Goal: Find specific page/section: Find specific page/section

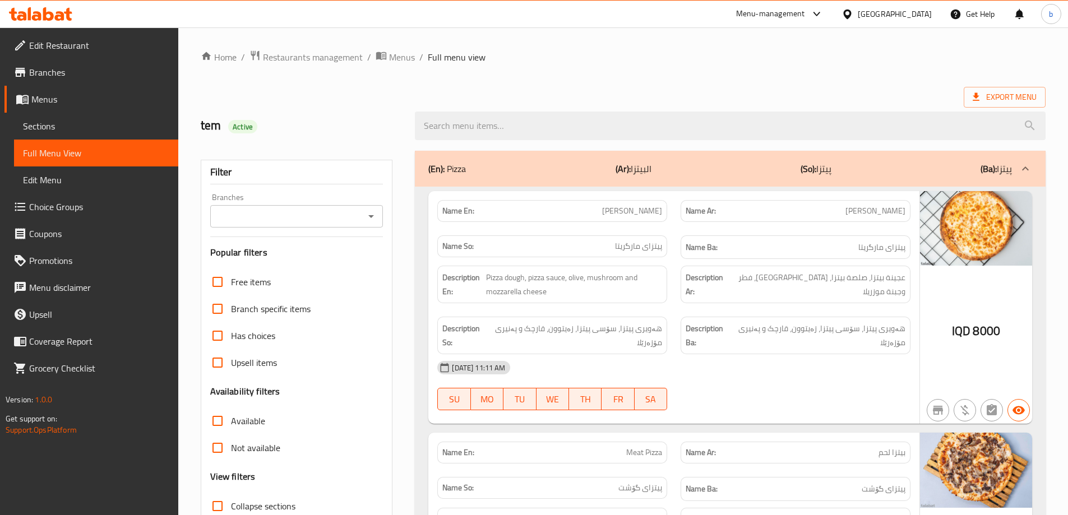
click at [362, 208] on div "Branches" at bounding box center [296, 216] width 173 height 22
click at [372, 215] on icon "Open" at bounding box center [370, 216] width 13 height 13
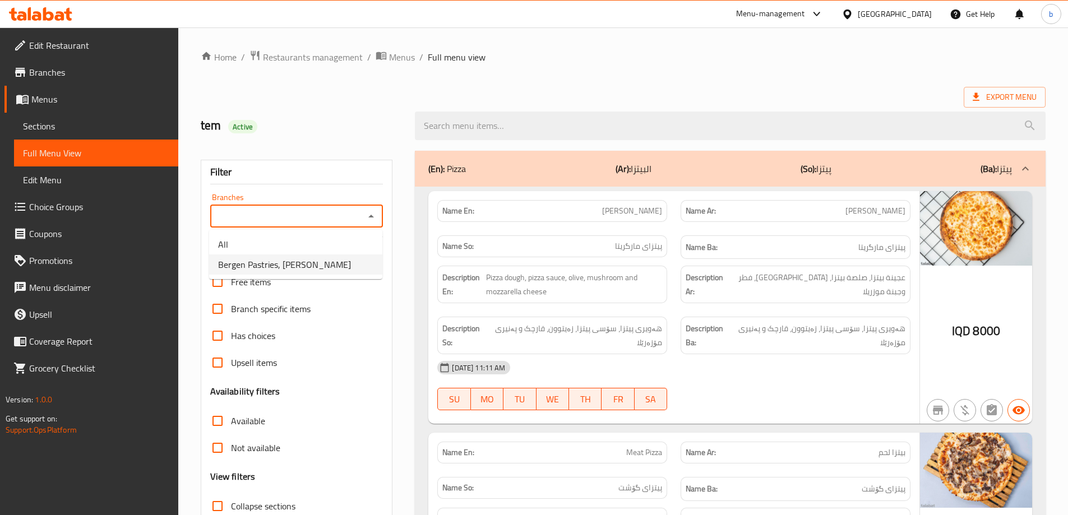
click at [314, 267] on span "Bergen Pastries, [PERSON_NAME]" at bounding box center [284, 264] width 133 height 13
type input "Bergen Pastries, [PERSON_NAME]"
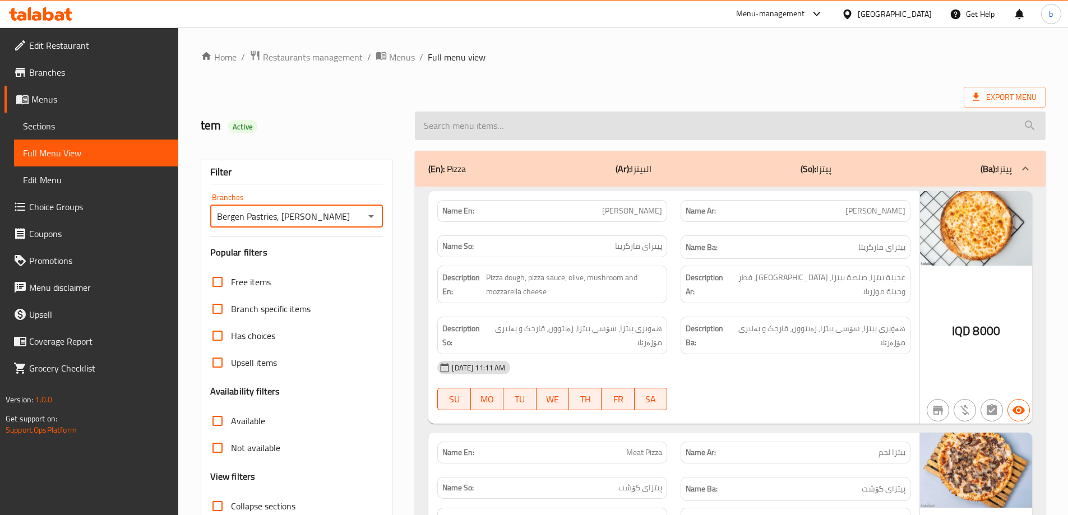
click at [546, 128] on input "search" at bounding box center [730, 126] width 631 height 29
paste input "Sausage"
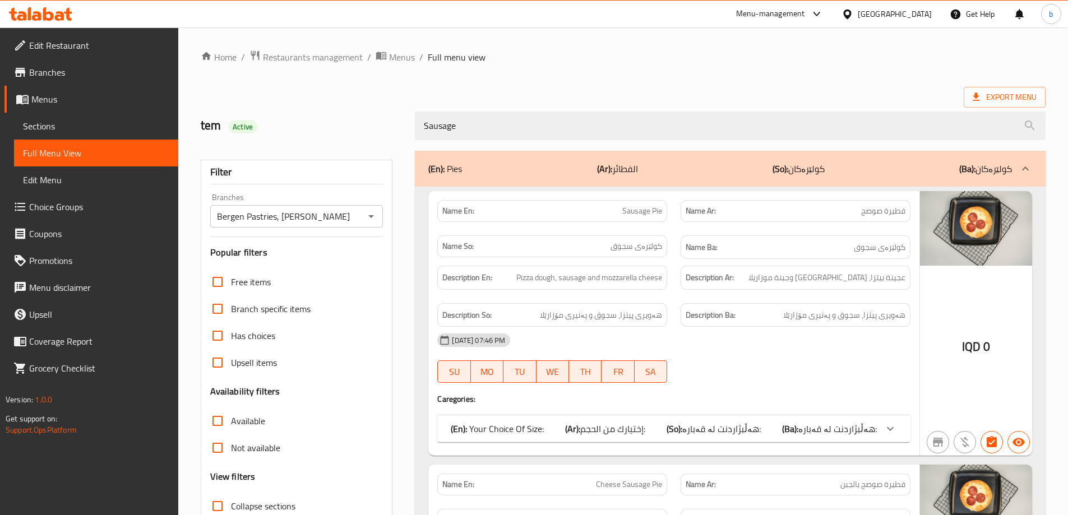
type input "Sausage"
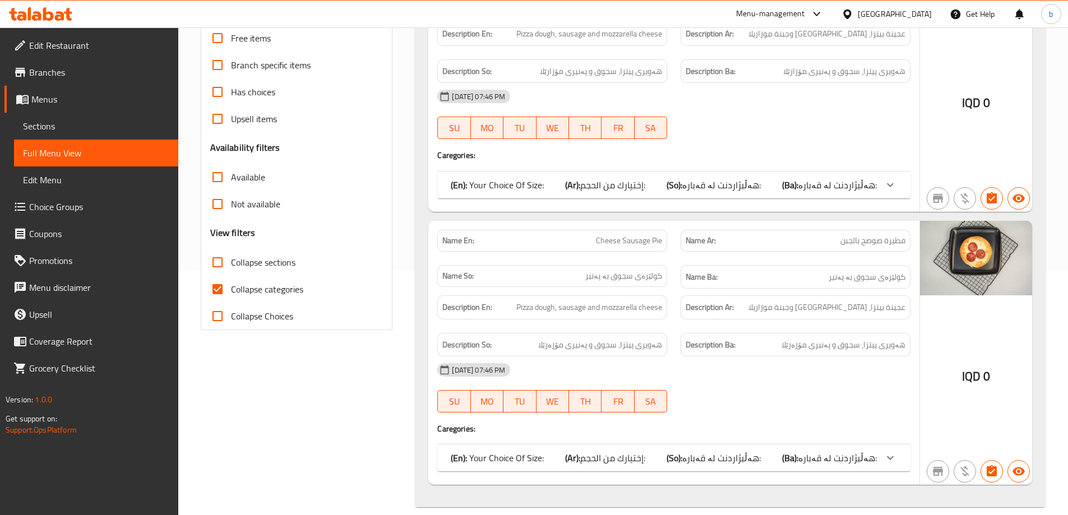
scroll to position [258, 0]
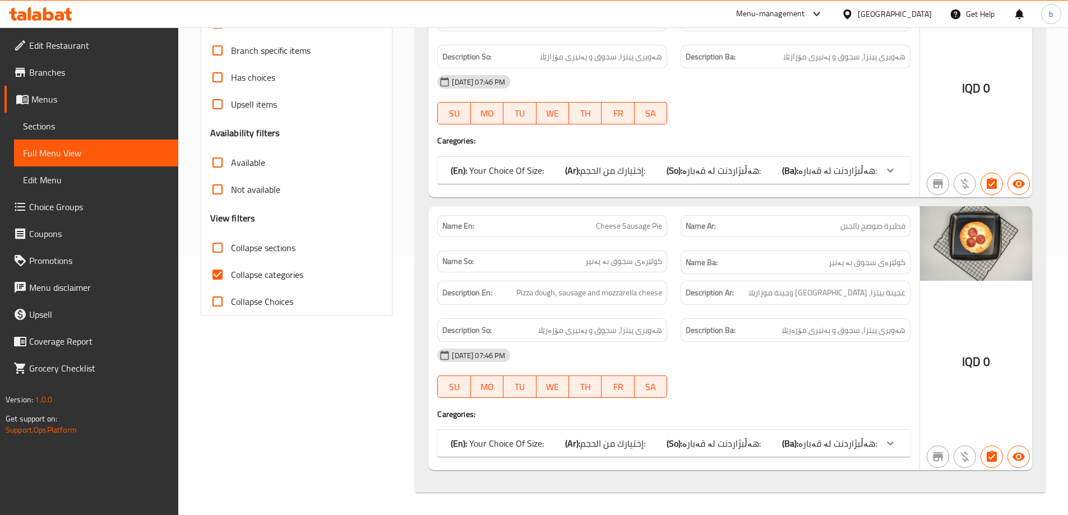
click at [215, 268] on input "Collapse categories" at bounding box center [217, 274] width 27 height 27
checkbox input "false"
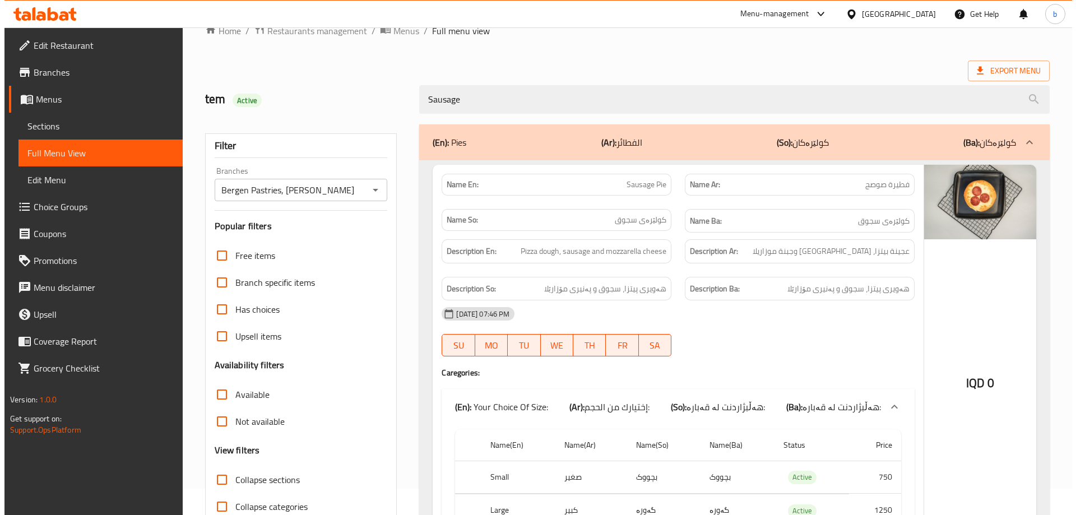
scroll to position [0, 0]
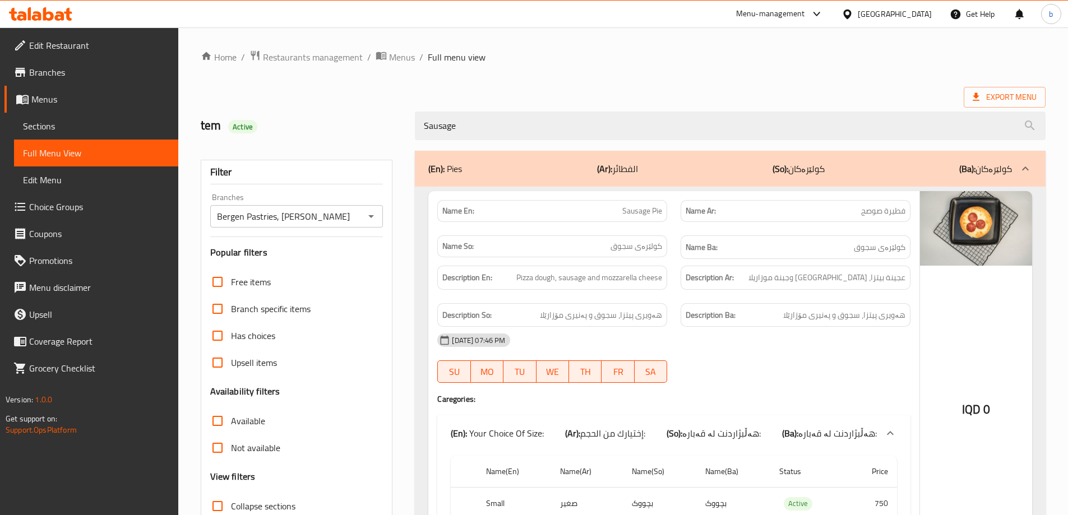
drag, startPoint x: 595, startPoint y: 118, endPoint x: 200, endPoint y: 160, distance: 397.4
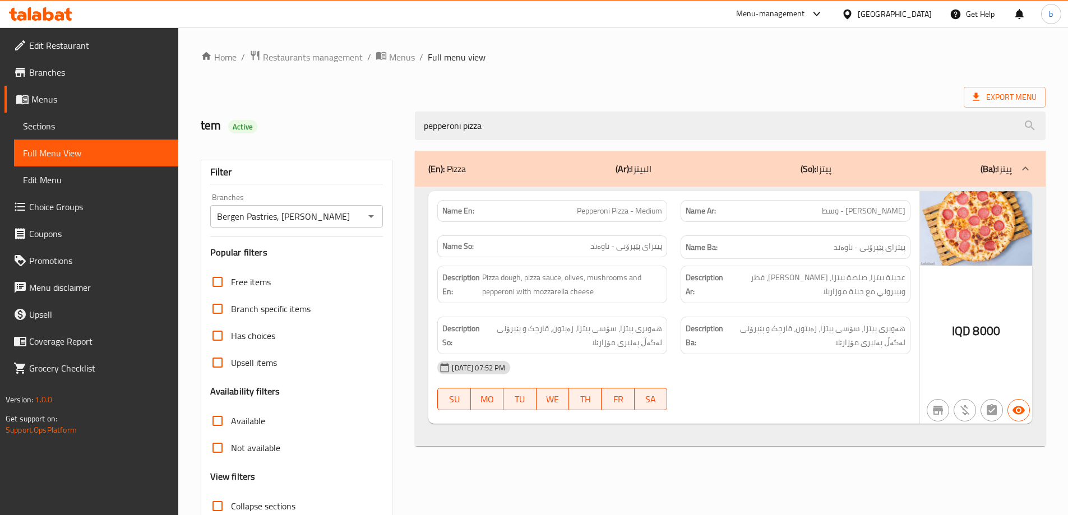
type input "pepperoni pizza"
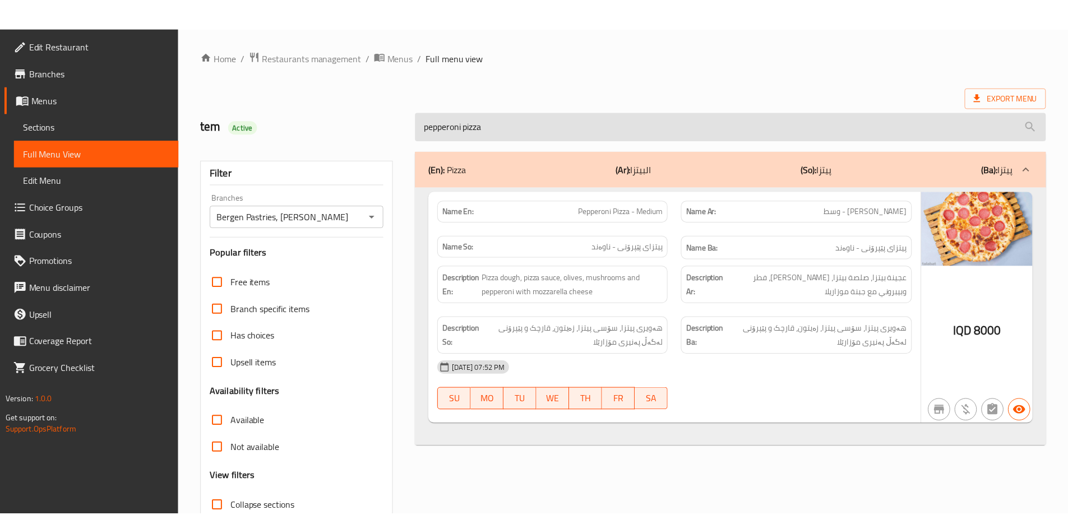
scroll to position [81, 0]
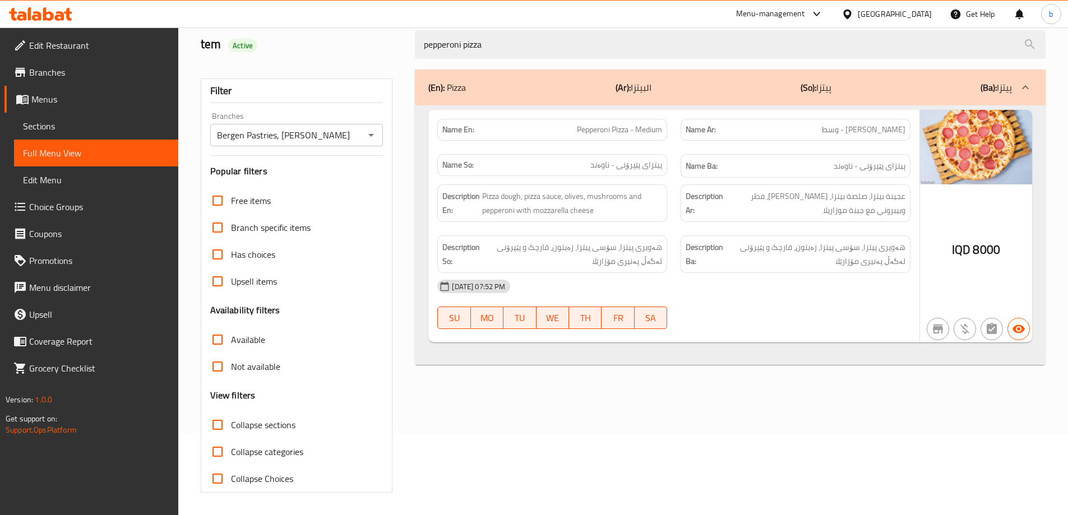
drag, startPoint x: 516, startPoint y: 41, endPoint x: 349, endPoint y: 44, distance: 167.1
click at [355, 44] on div "tem Active pepperoni pizza" at bounding box center [623, 45] width 858 height 50
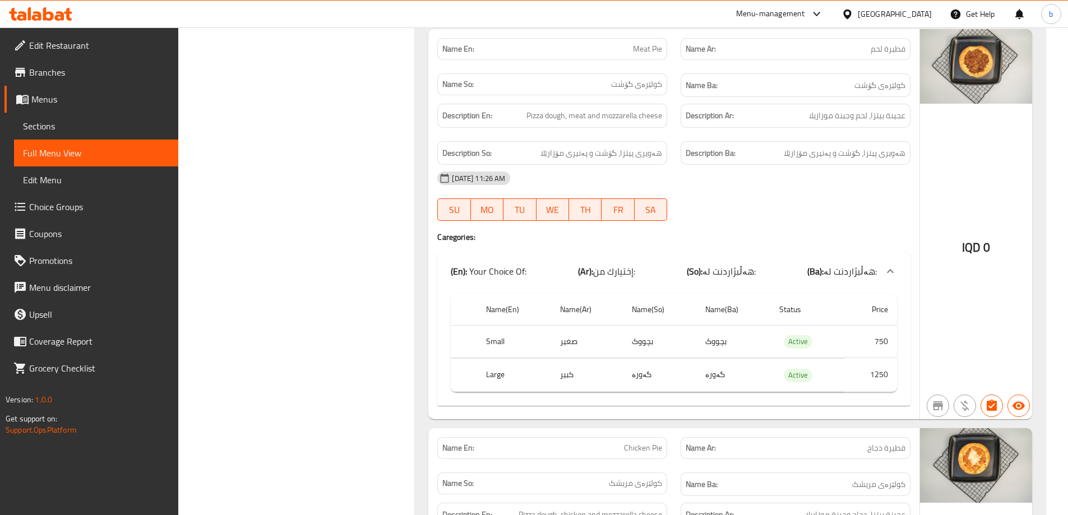
scroll to position [1781, 0]
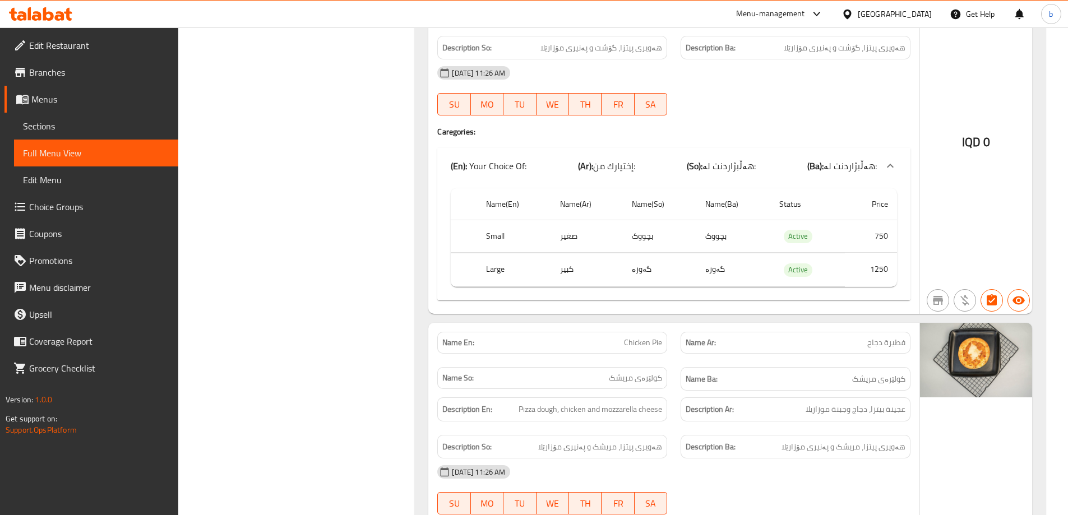
click at [33, 13] on icon at bounding box center [40, 13] width 63 height 13
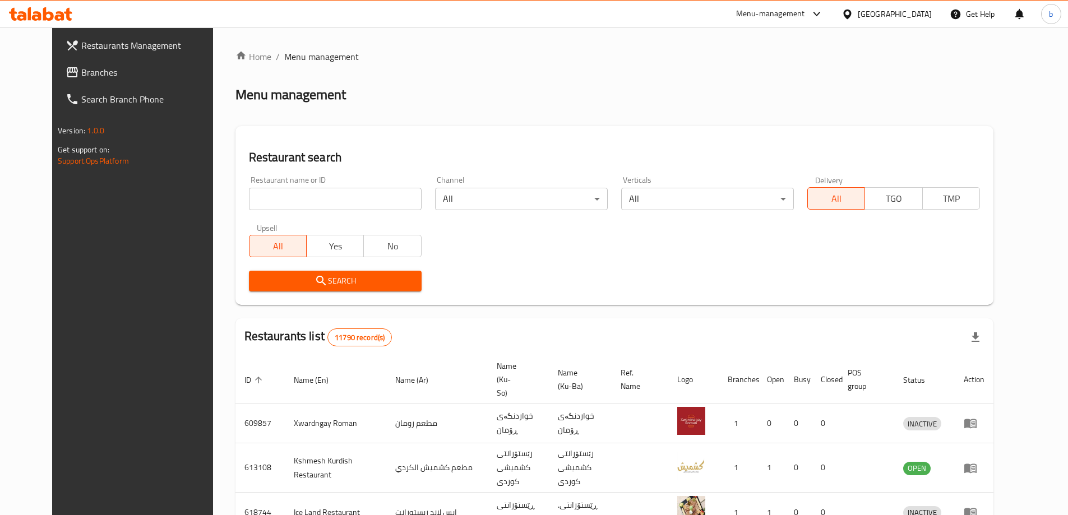
click at [111, 75] on span "Branches" at bounding box center [151, 72] width 140 height 13
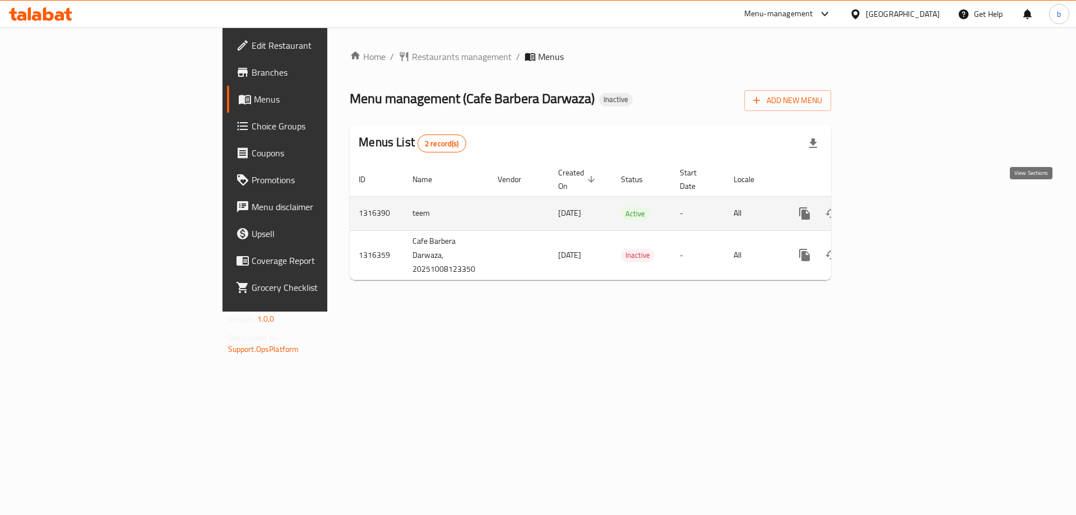
click at [892, 207] on icon "enhanced table" at bounding box center [885, 213] width 13 height 13
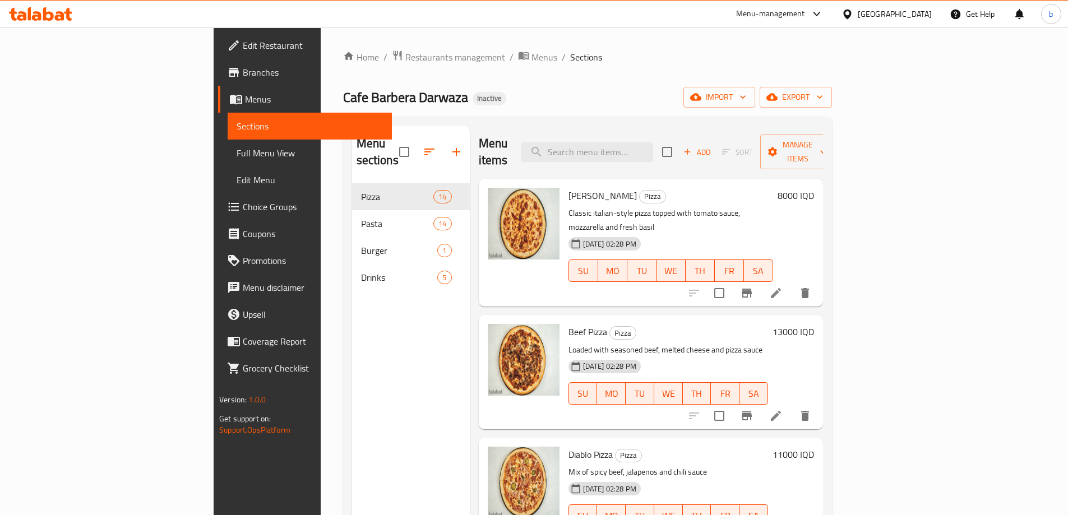
click at [237, 150] on span "Full Menu View" at bounding box center [310, 152] width 146 height 13
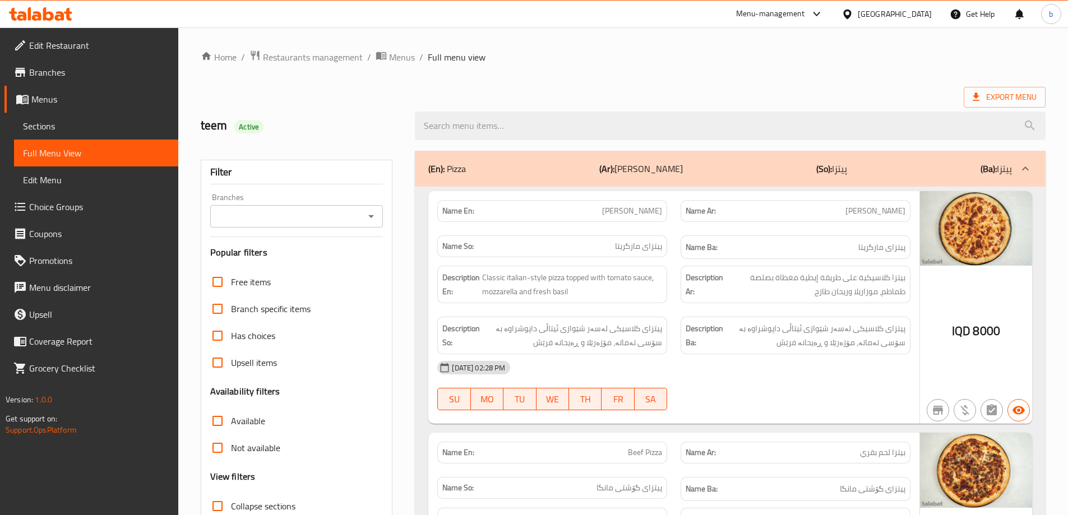
click at [368, 214] on icon "Open" at bounding box center [370, 216] width 13 height 13
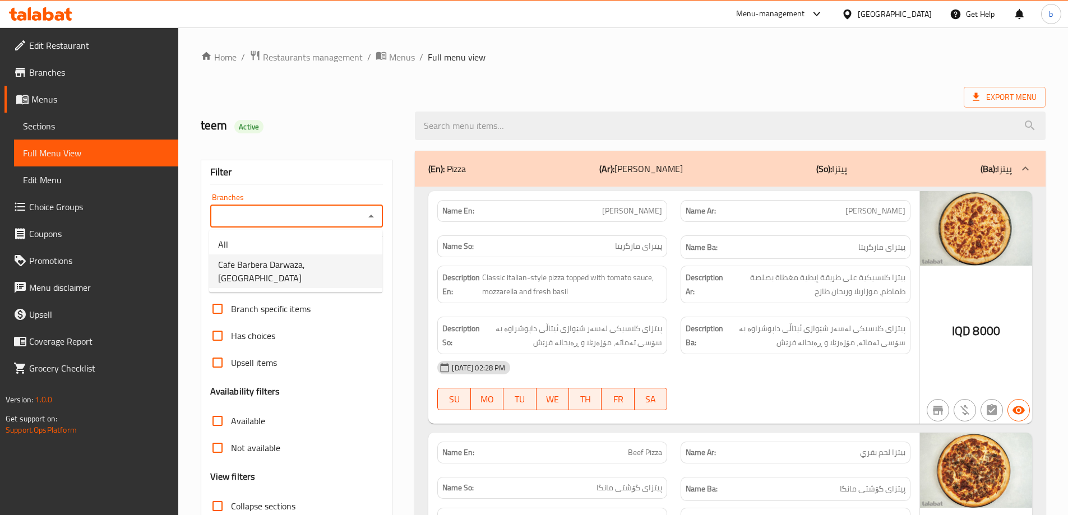
click at [315, 265] on span "Cafe Barbera Darwaza, Darwaza City" at bounding box center [295, 271] width 155 height 27
type input "Cafe Barbera Darwaza, Darwaza City"
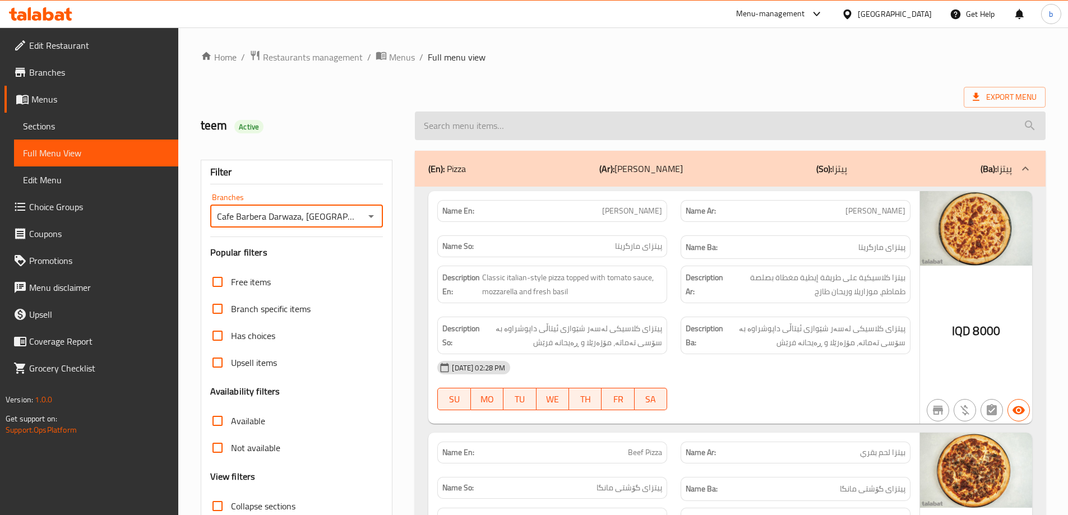
click at [662, 126] on input "search" at bounding box center [730, 126] width 631 height 29
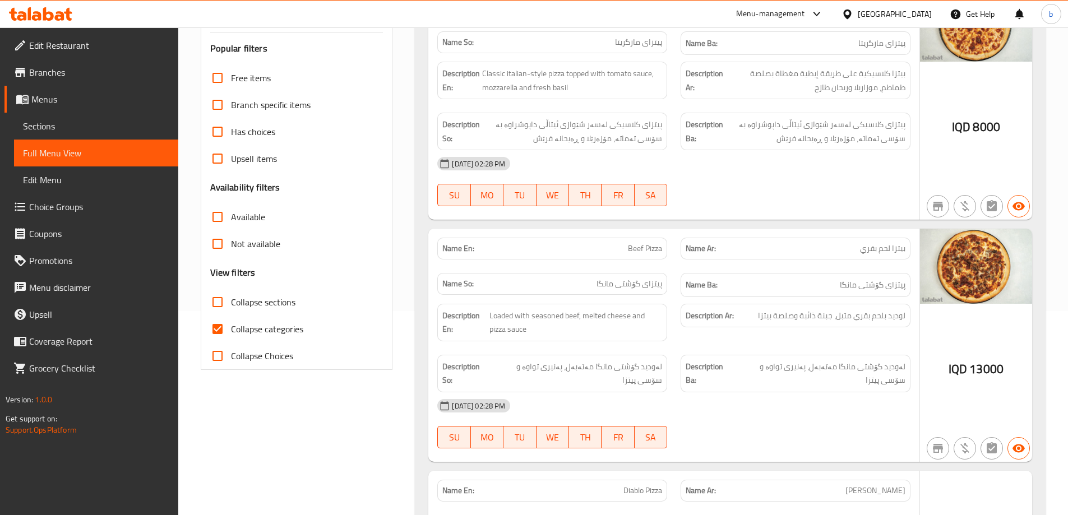
scroll to position [262, 0]
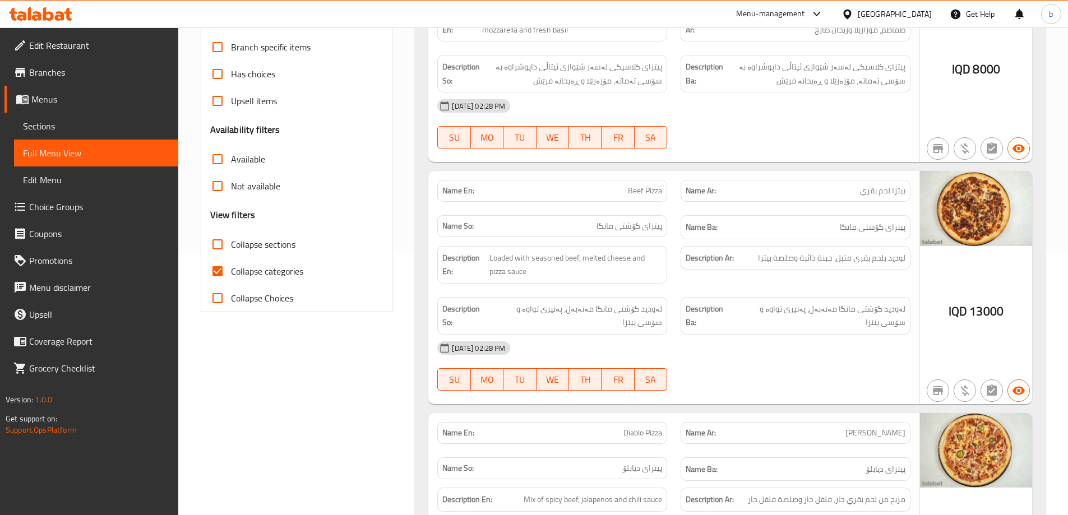
click at [219, 241] on input "Collapse sections" at bounding box center [217, 244] width 27 height 27
checkbox input "true"
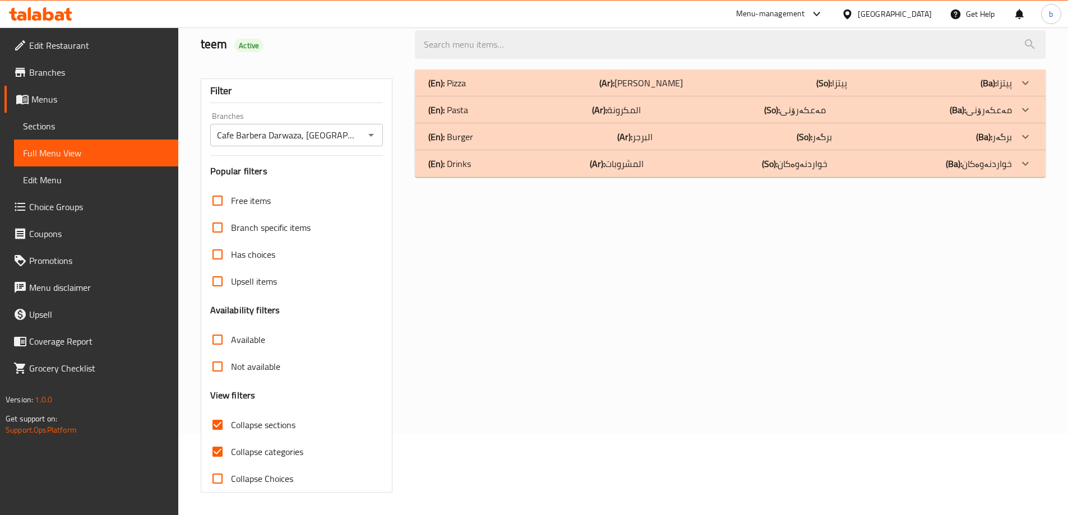
click at [219, 438] on input "Collapse categories" at bounding box center [217, 451] width 27 height 27
checkbox input "false"
click at [696, 109] on div "(En): Pasta (Ar): المكرونة (So): مەعکەرۆنی (Ba): مەعکەرۆنی" at bounding box center [720, 109] width 584 height 13
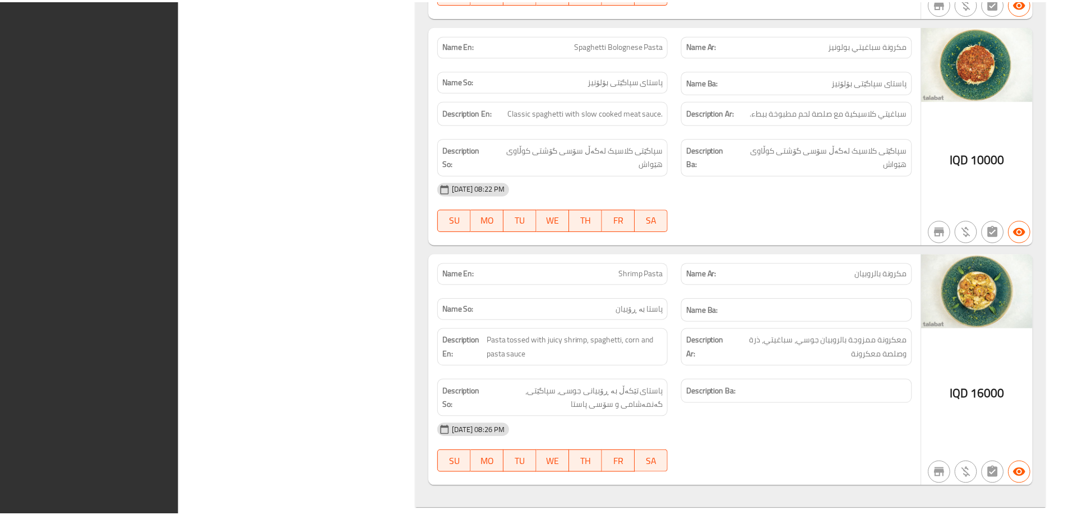
scroll to position [3258, 0]
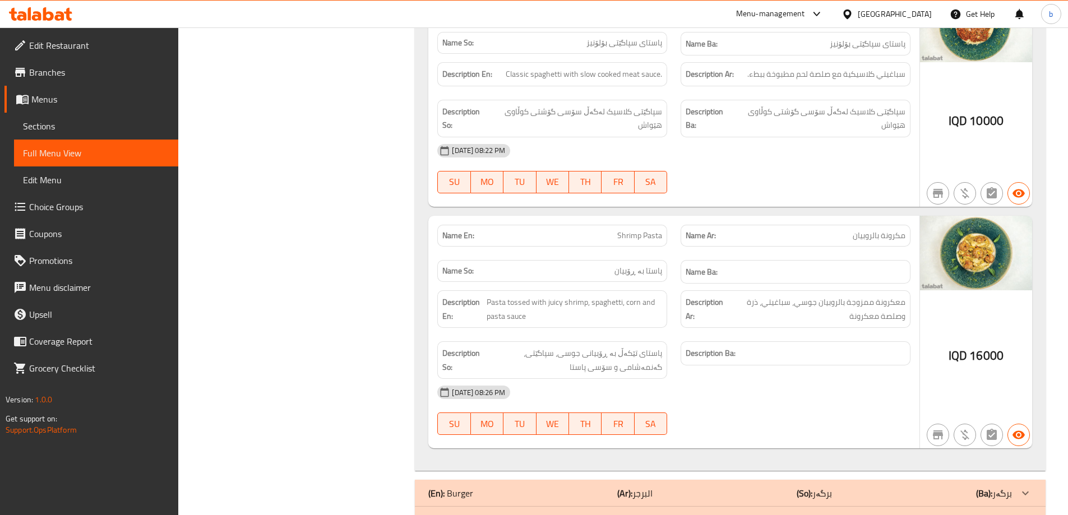
click at [49, 20] on icon at bounding box center [48, 13] width 11 height 13
